Goal: Task Accomplishment & Management: Use online tool/utility

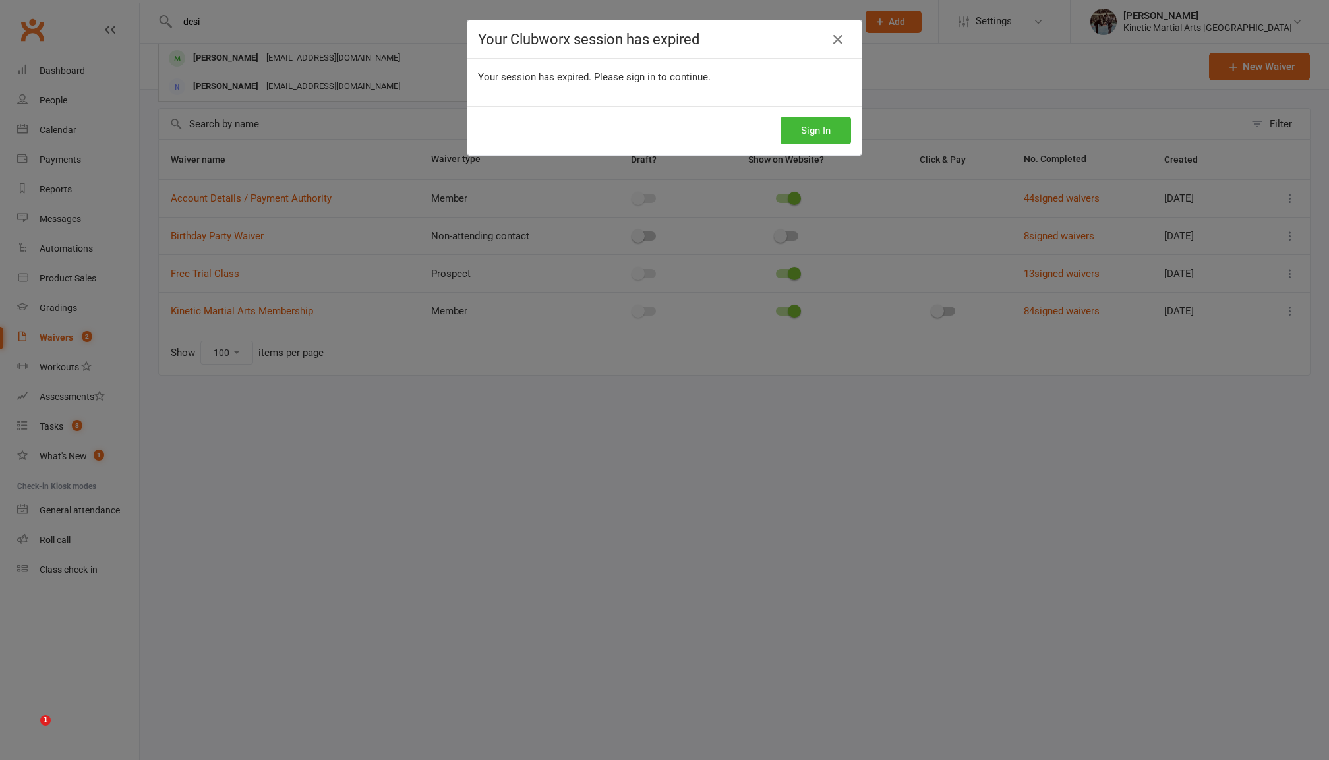
select select "100"
click at [842, 125] on button "Sign In" at bounding box center [815, 131] width 71 height 28
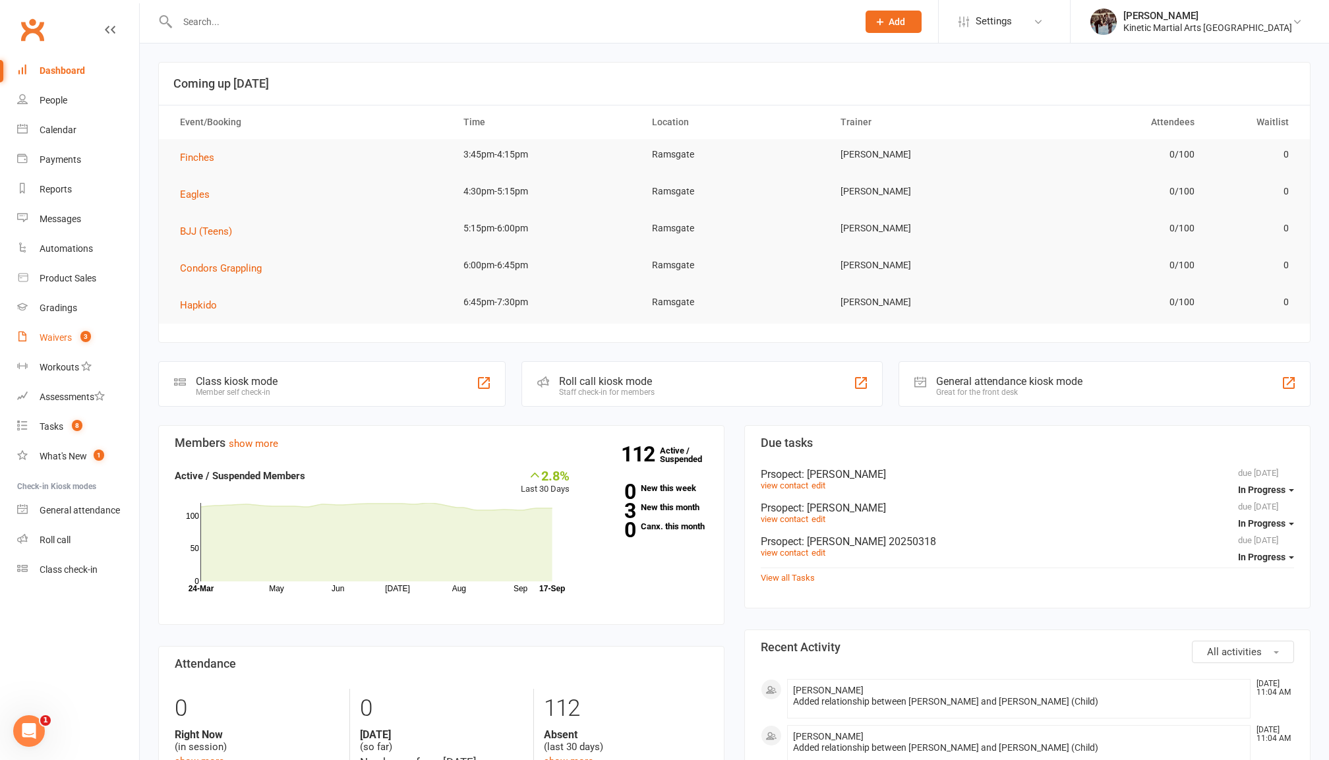
click at [53, 335] on div "Waivers" at bounding box center [56, 337] width 32 height 11
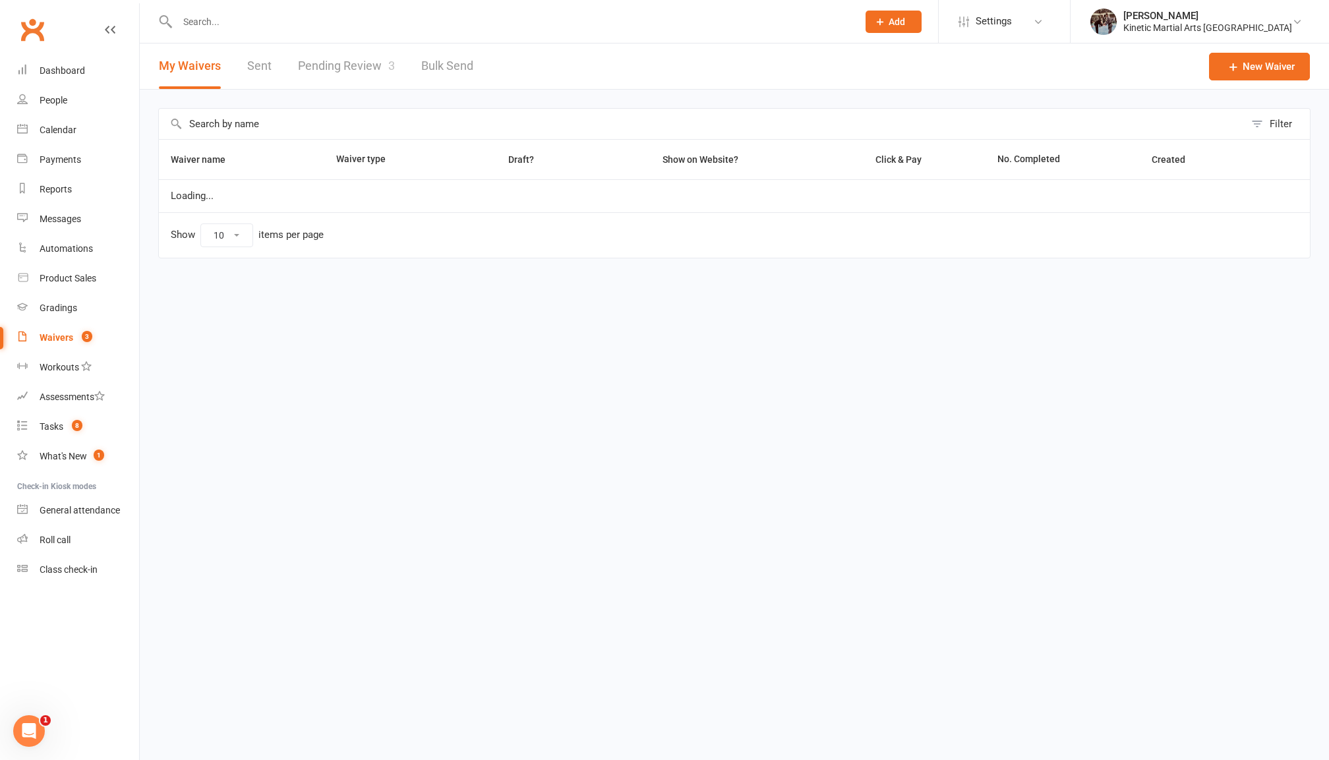
select select "100"
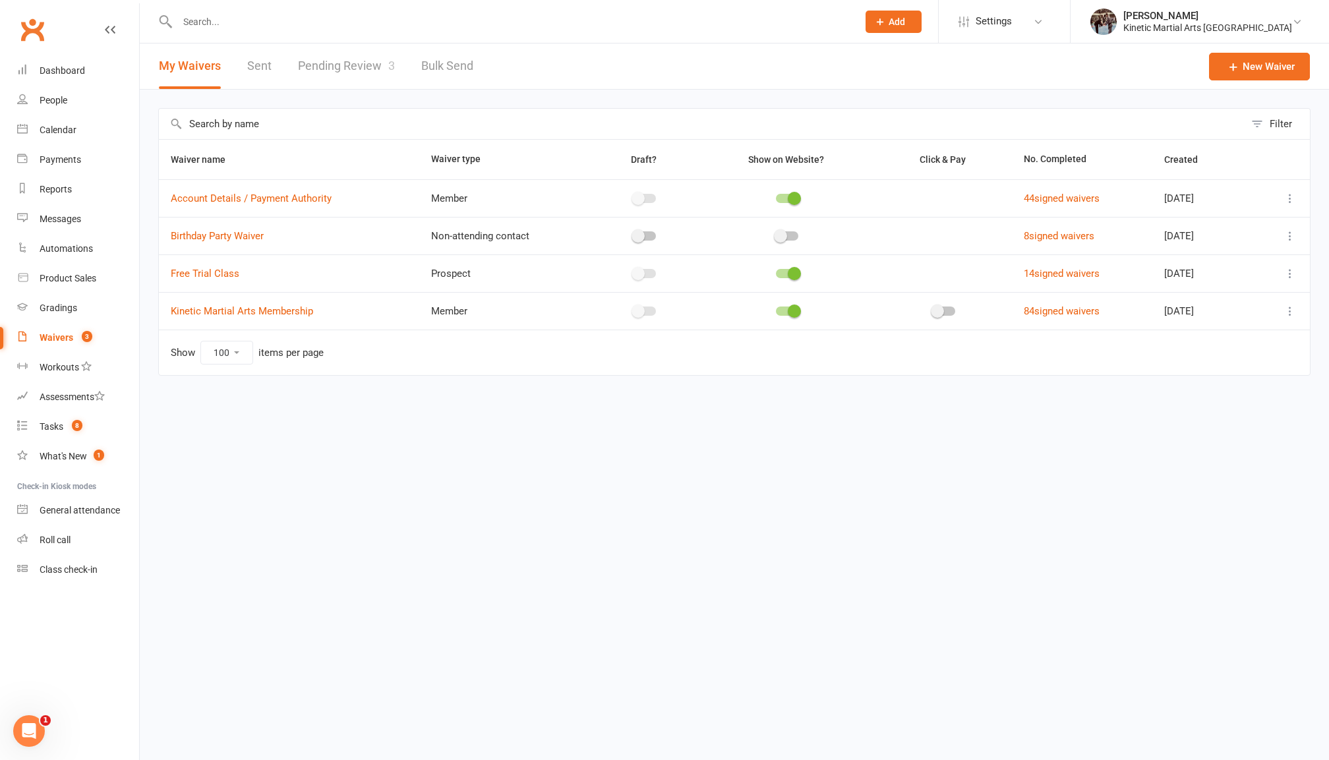
click at [339, 69] on link "Pending Review 3" at bounding box center [346, 65] width 97 height 45
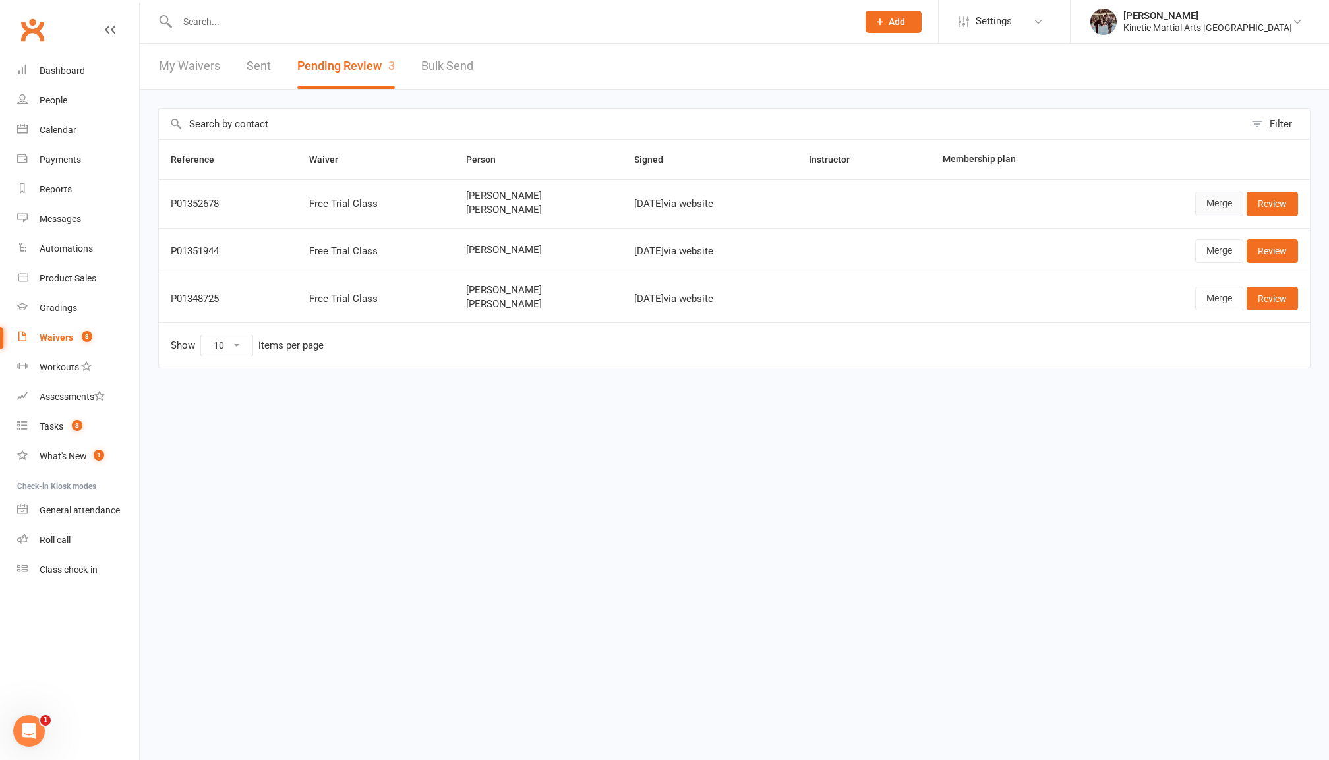
click at [1215, 207] on link "Merge" at bounding box center [1219, 204] width 48 height 24
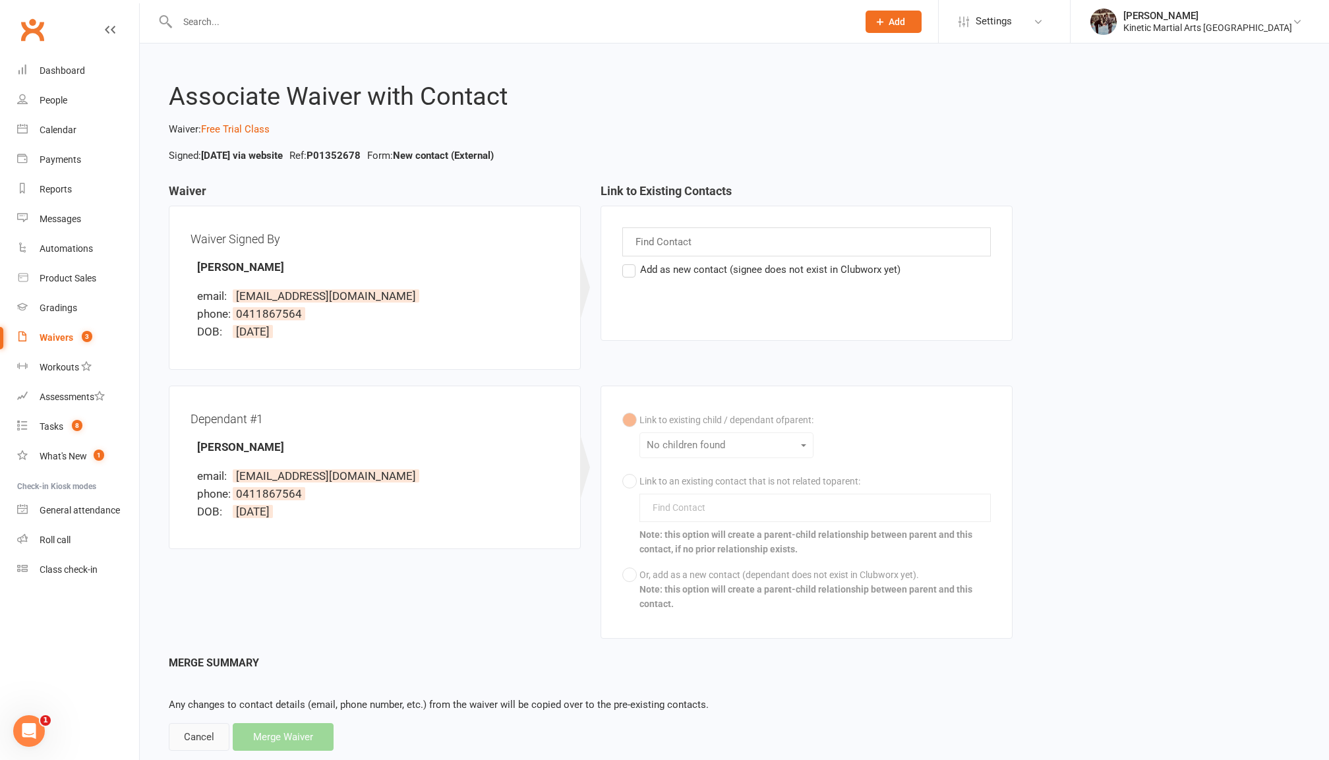
click at [195, 730] on div "Cancel" at bounding box center [199, 737] width 61 height 28
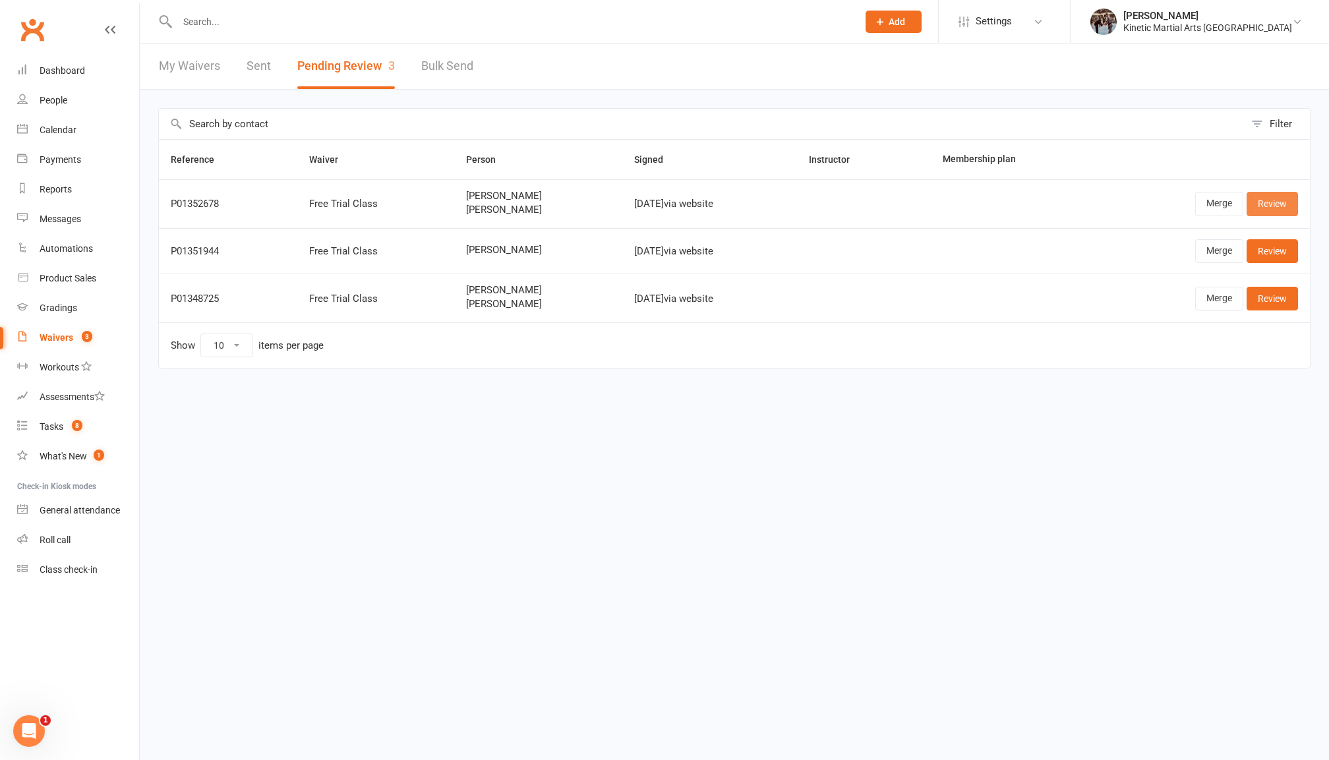
click at [1289, 206] on link "Review" at bounding box center [1271, 204] width 51 height 24
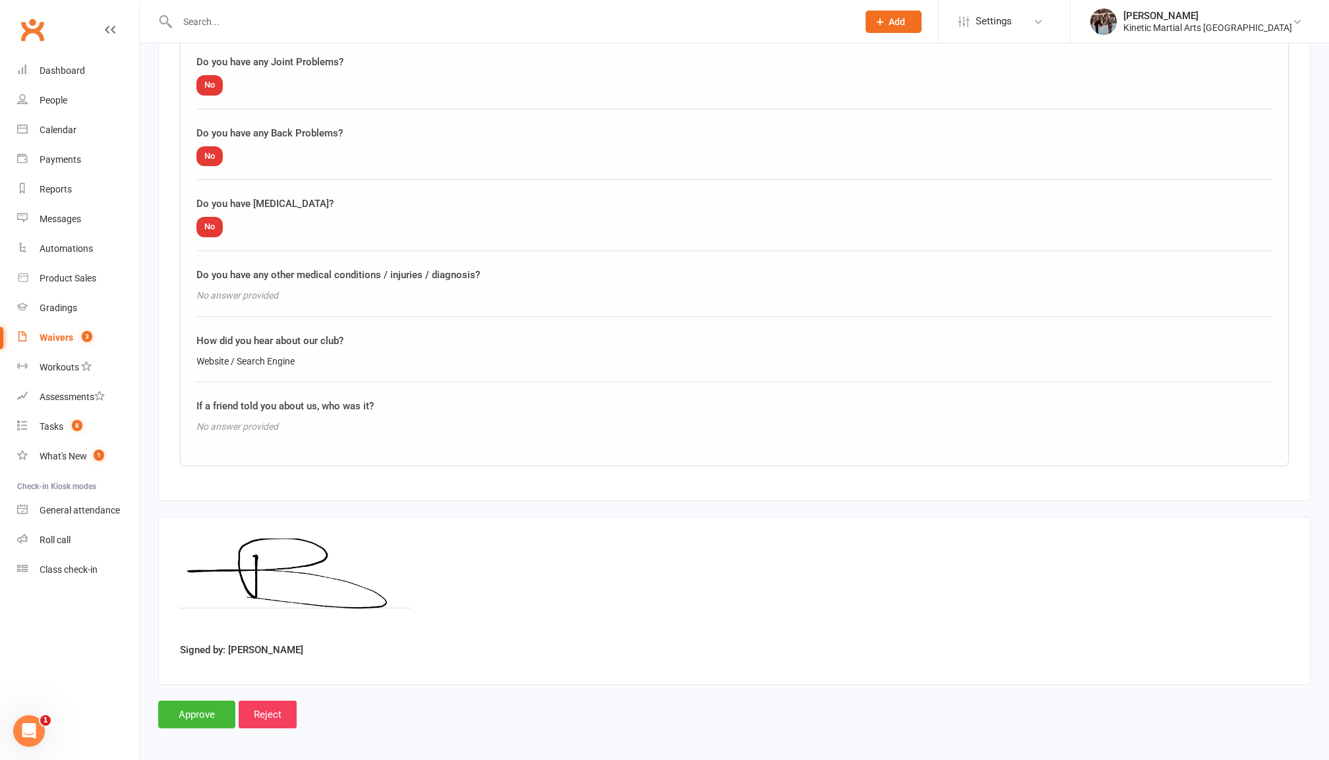
scroll to position [1275, 0]
click at [191, 703] on input "Approve" at bounding box center [196, 717] width 77 height 28
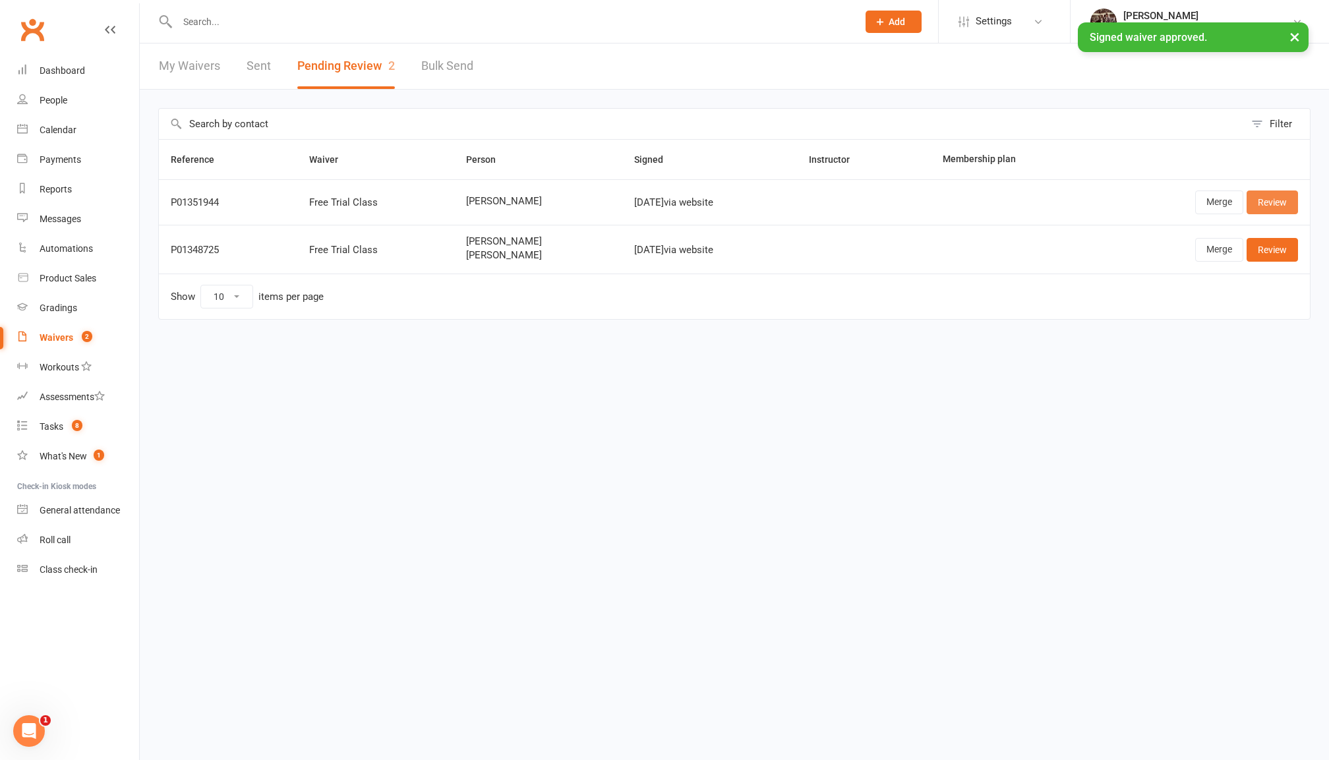
click at [1279, 204] on link "Review" at bounding box center [1271, 202] width 51 height 24
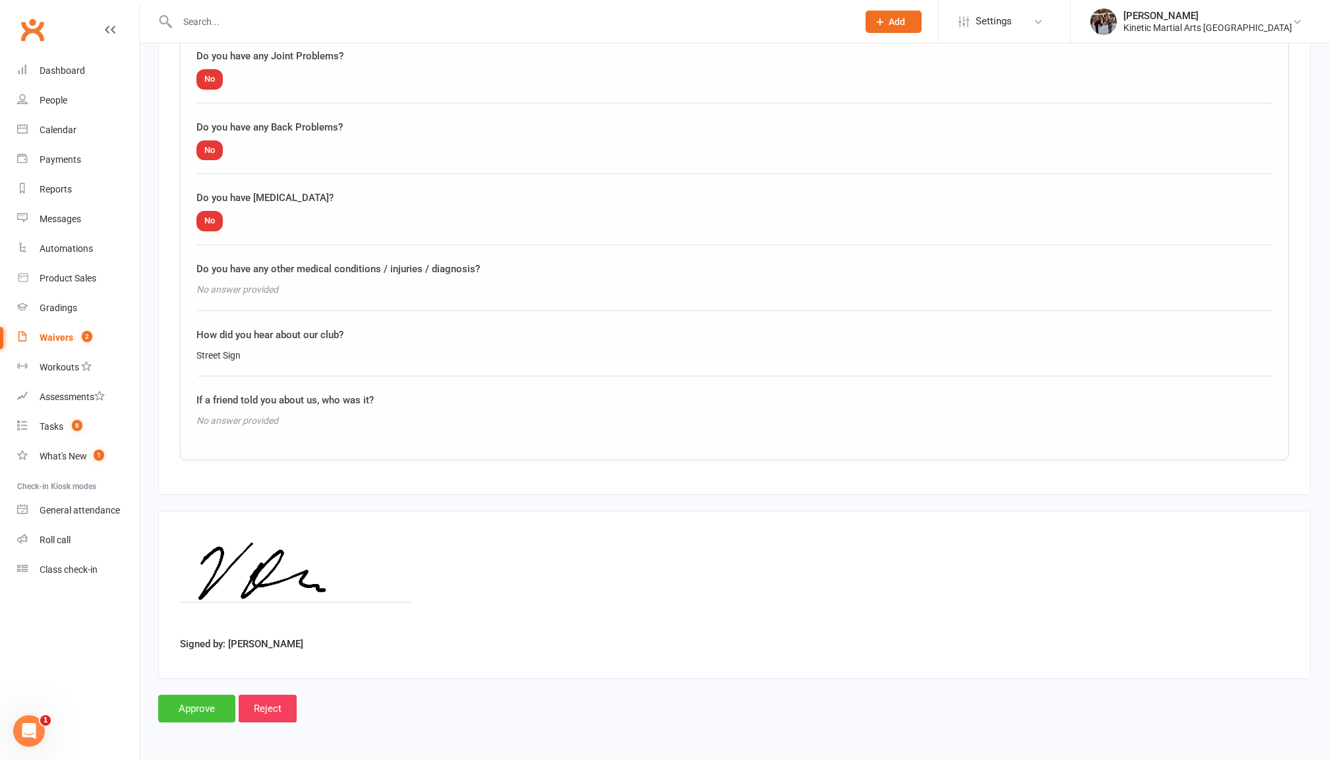
scroll to position [784, 0]
click at [200, 700] on input "Approve" at bounding box center [196, 709] width 77 height 28
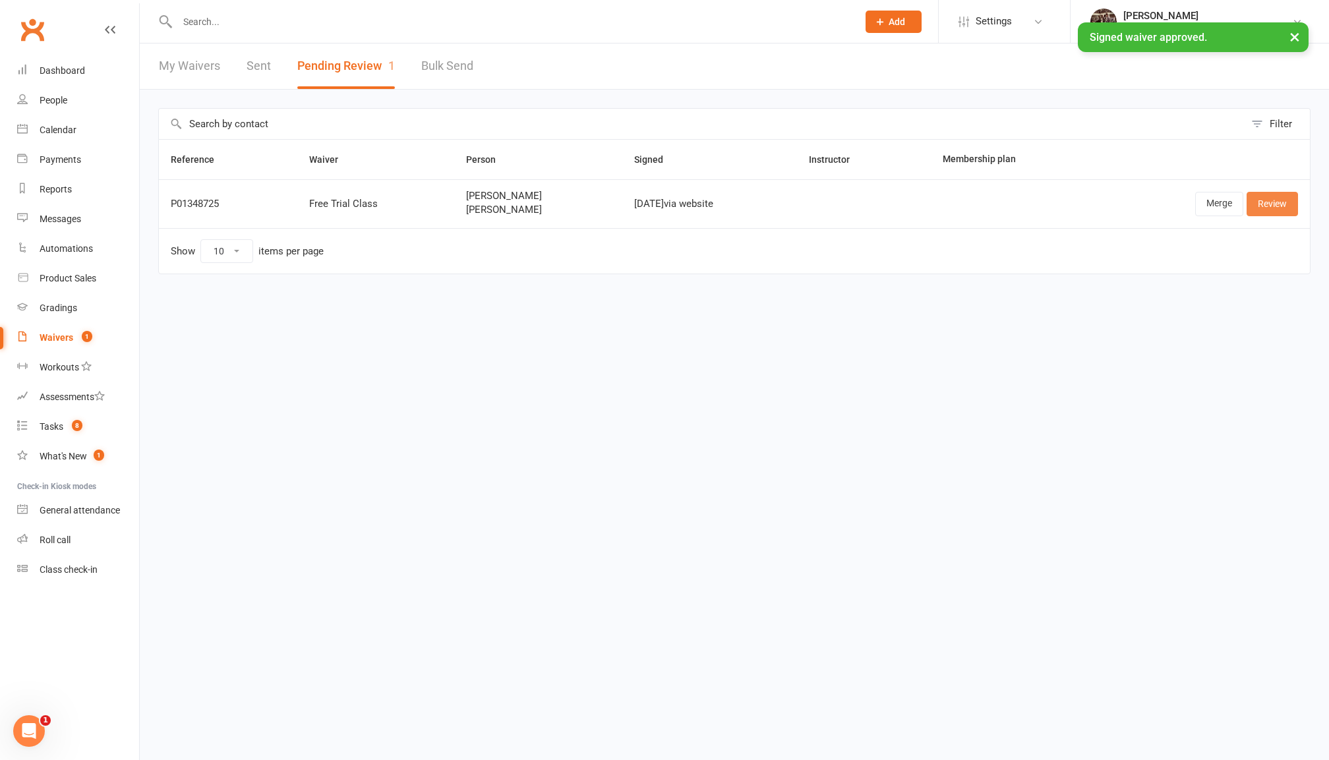
click at [1287, 206] on link "Review" at bounding box center [1271, 204] width 51 height 24
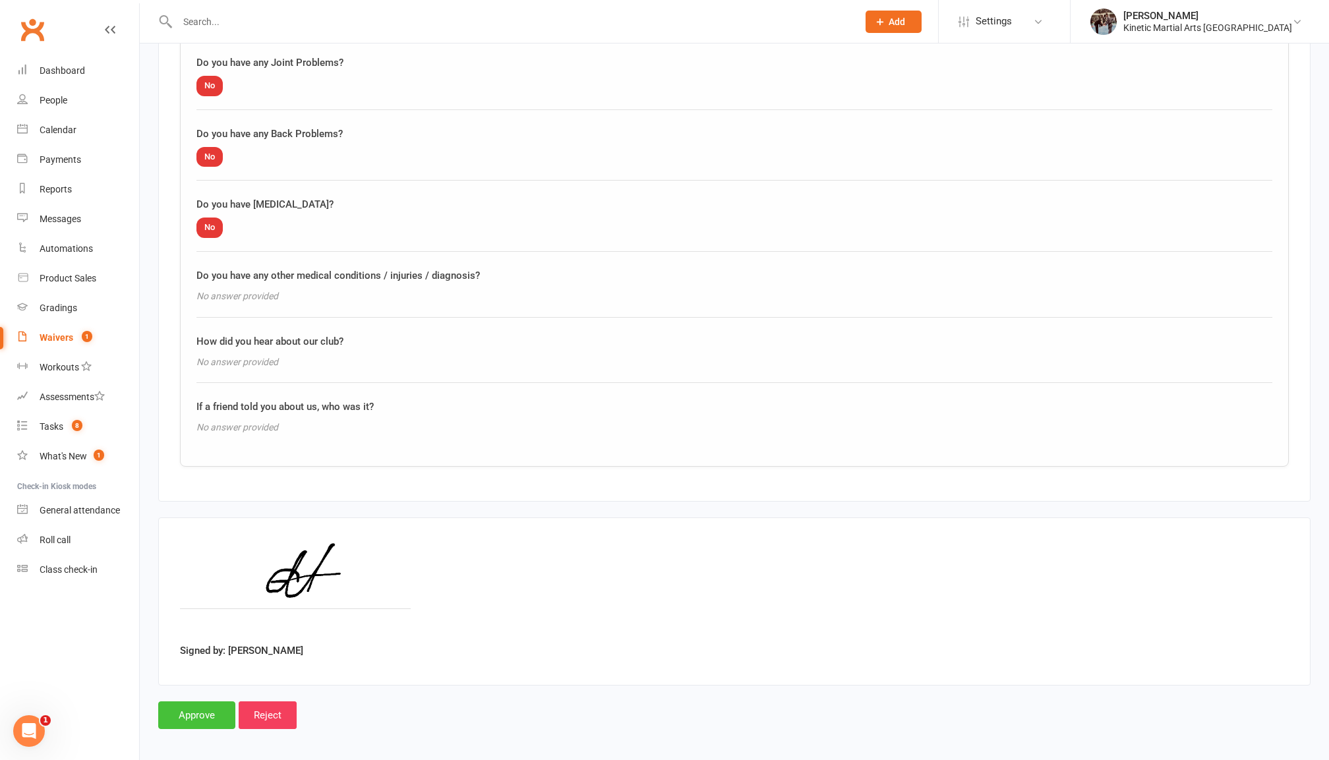
scroll to position [1275, 0]
click at [174, 703] on input "Approve" at bounding box center [196, 717] width 77 height 28
